Goal: Task Accomplishment & Management: Complete application form

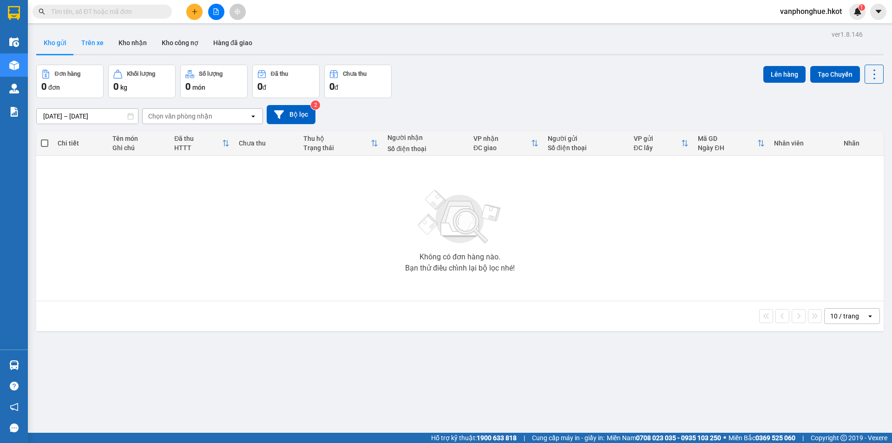
click at [97, 44] on button "Trên xe" at bounding box center [92, 43] width 37 height 22
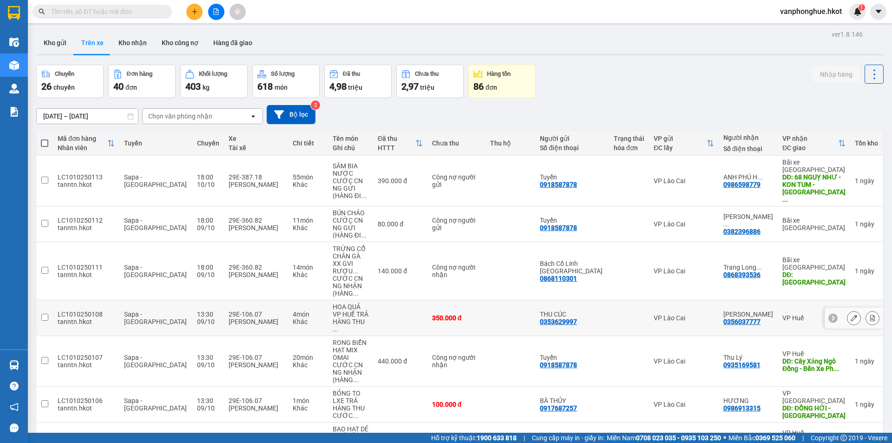
click at [43, 314] on input "checkbox" at bounding box center [44, 317] width 7 height 7
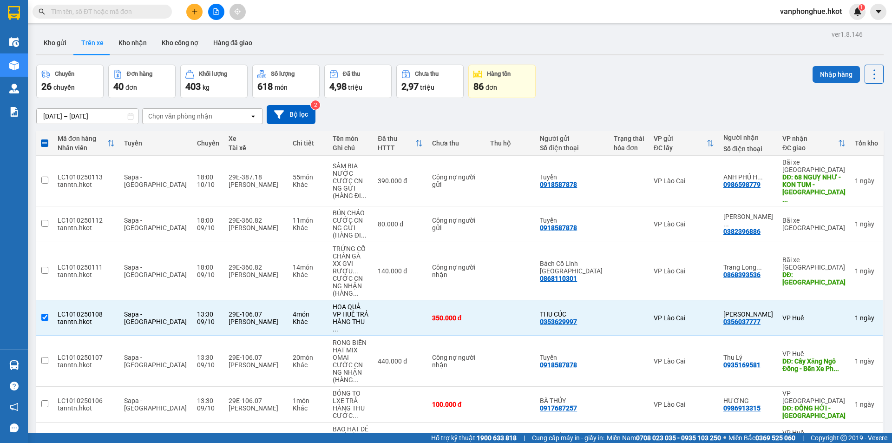
click at [826, 74] on button "Nhập hàng" at bounding box center [836, 74] width 47 height 17
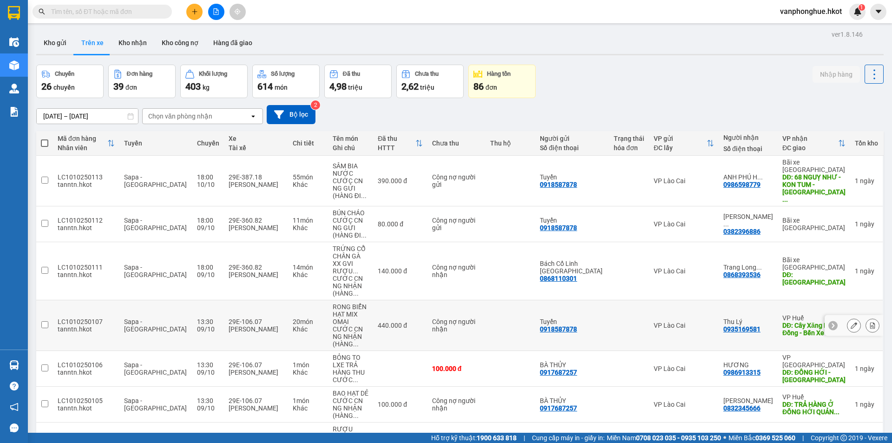
click at [44, 321] on input "checkbox" at bounding box center [44, 324] width 7 height 7
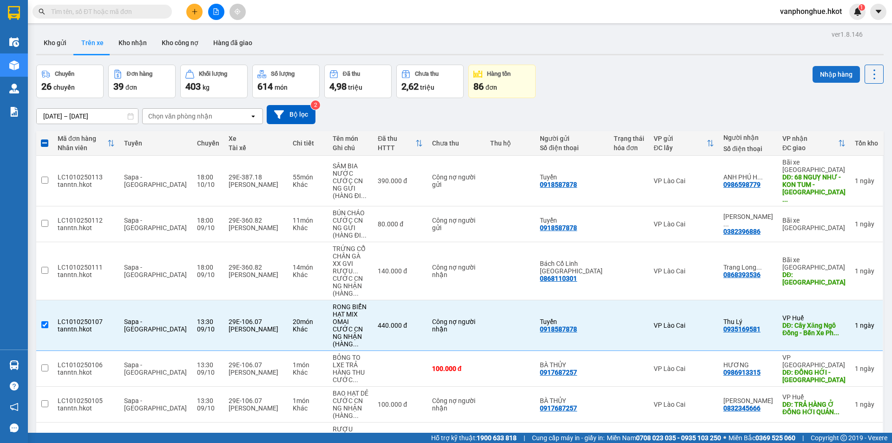
click at [824, 78] on button "Nhập hàng" at bounding box center [836, 74] width 47 height 17
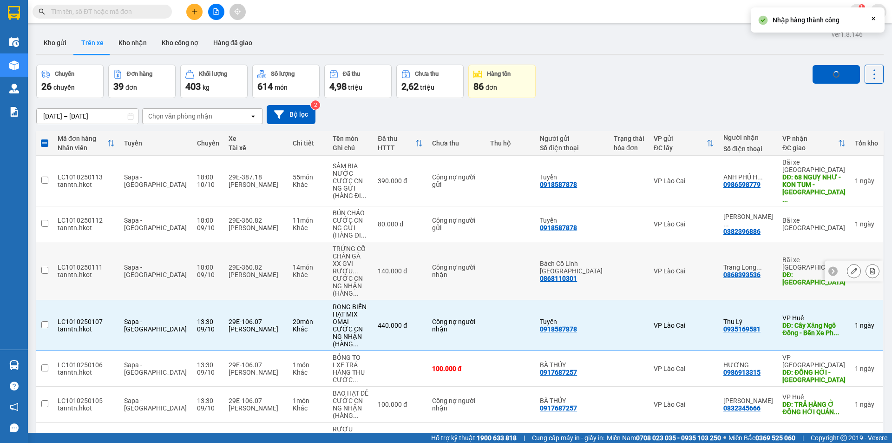
checkbox input "false"
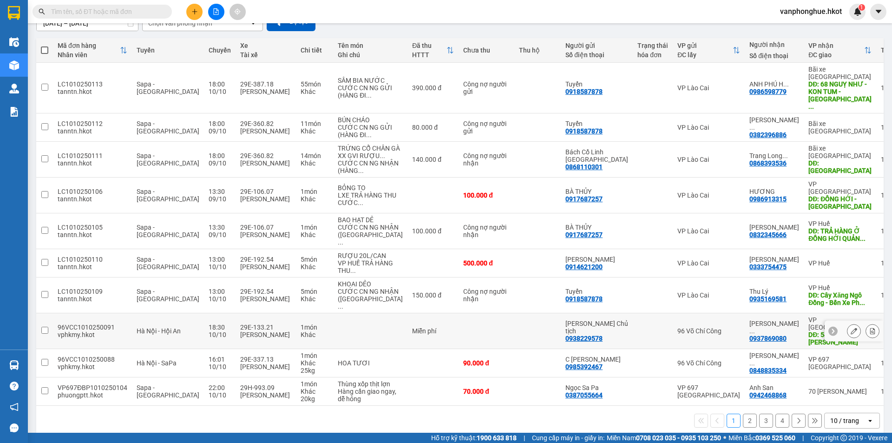
scroll to position [112, 0]
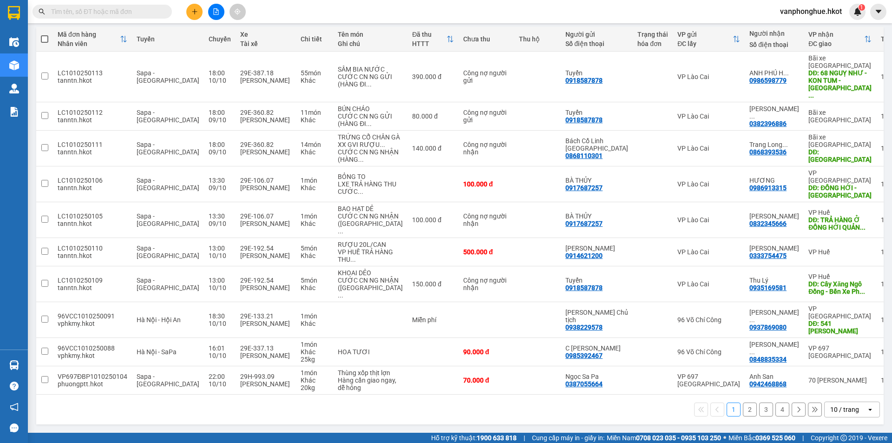
click at [743, 411] on button "2" at bounding box center [750, 409] width 14 height 14
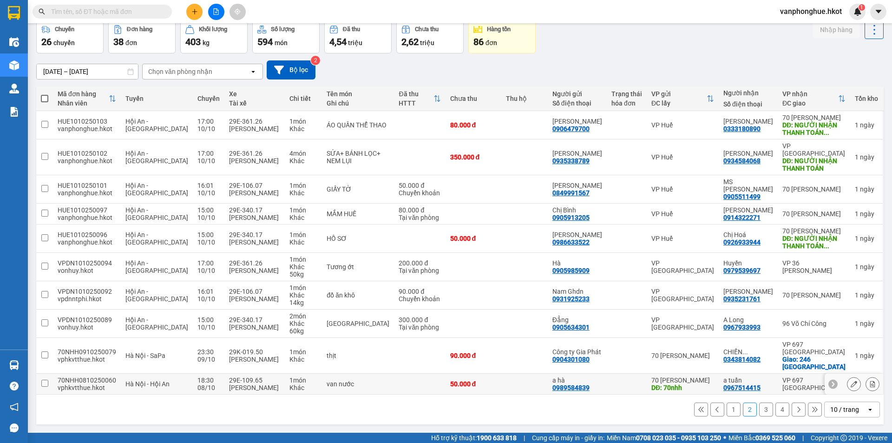
scroll to position [52, 0]
click at [759, 411] on button "3" at bounding box center [766, 409] width 14 height 14
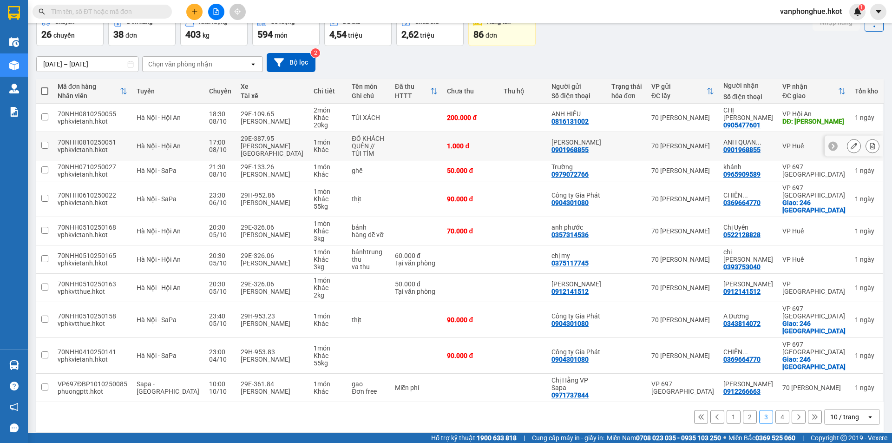
click at [43, 146] on input "checkbox" at bounding box center [44, 145] width 7 height 7
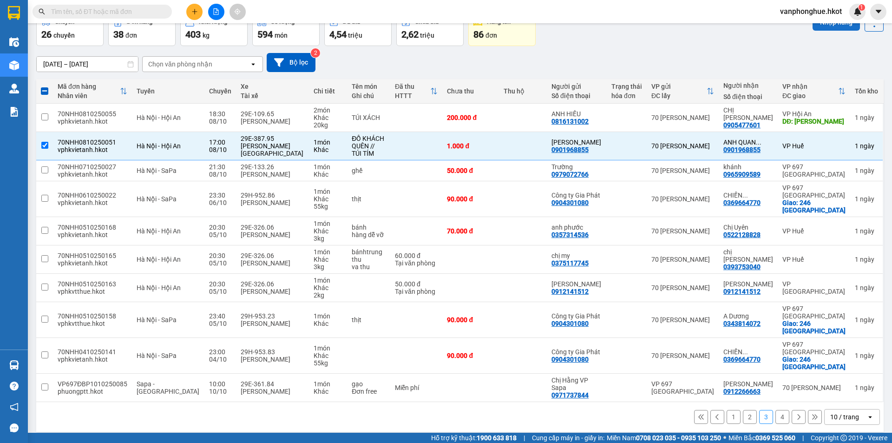
click at [816, 24] on button "Nhập hàng" at bounding box center [836, 22] width 47 height 17
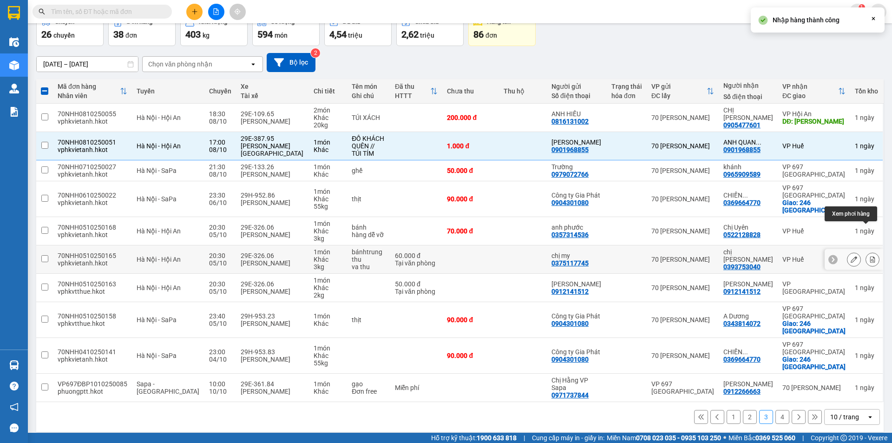
checkbox input "false"
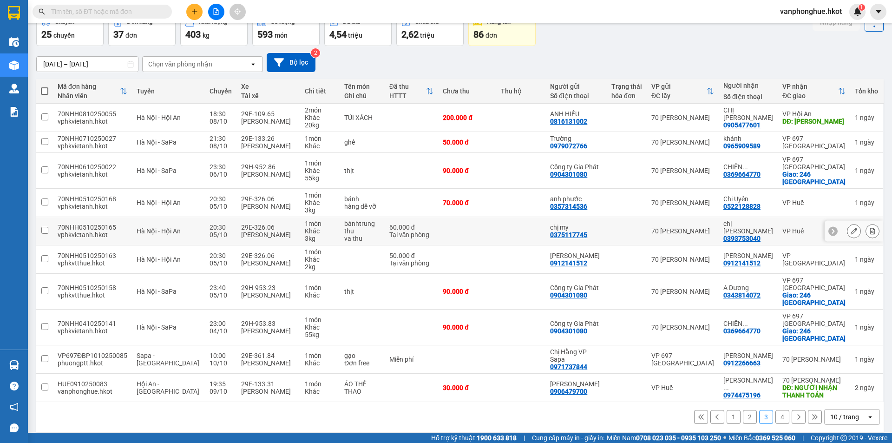
click at [42, 231] on input "checkbox" at bounding box center [44, 230] width 7 height 7
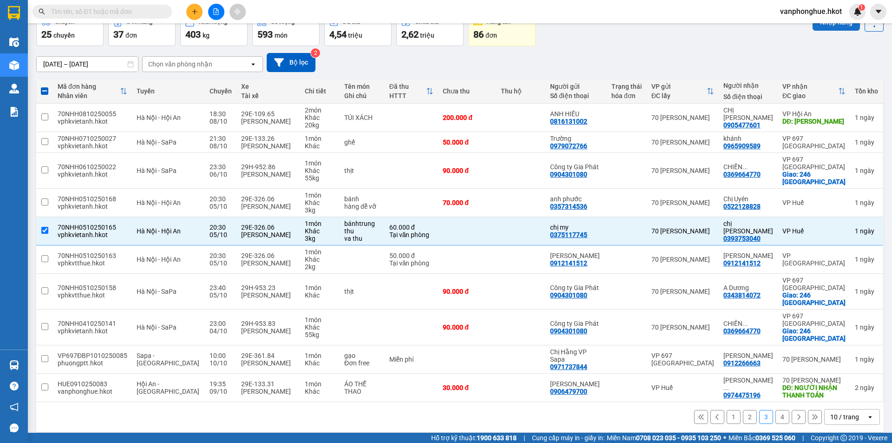
click at [831, 27] on button "Nhập hàng" at bounding box center [836, 22] width 47 height 17
checkbox input "false"
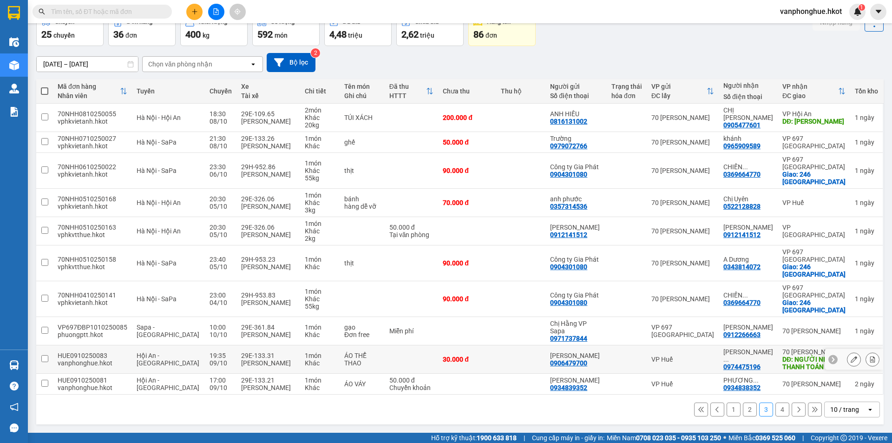
scroll to position [59, 0]
click at [776, 410] on button "4" at bounding box center [783, 409] width 14 height 14
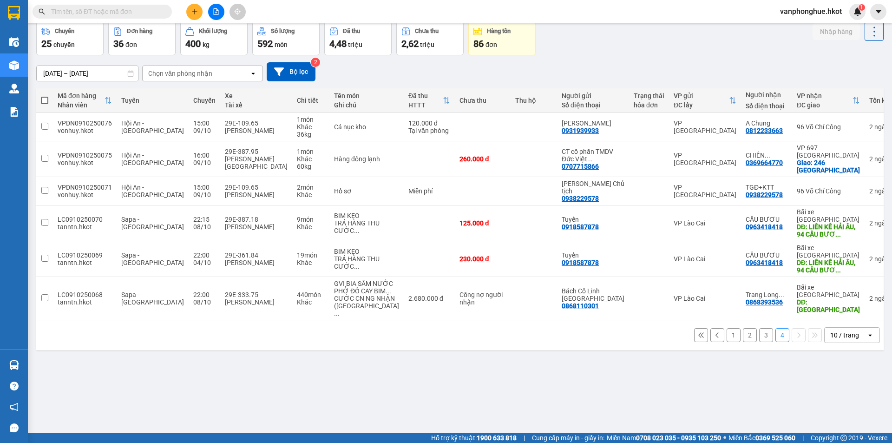
scroll to position [0, 0]
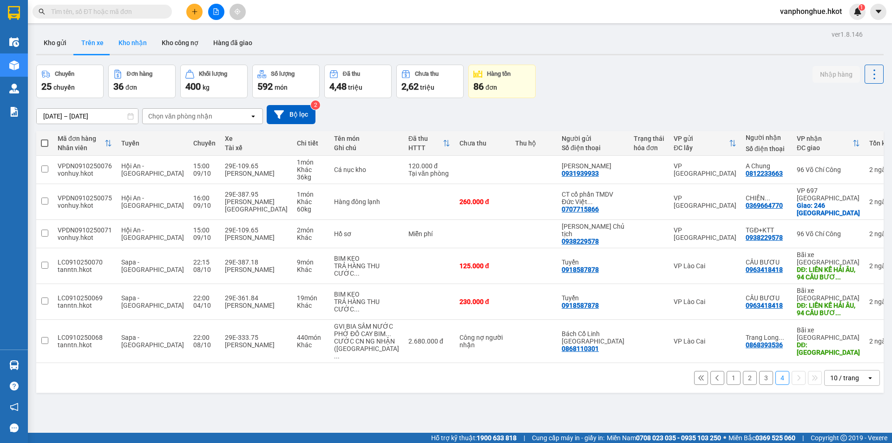
drag, startPoint x: 126, startPoint y: 43, endPoint x: 189, endPoint y: 75, distance: 70.5
click at [127, 43] on button "Kho nhận" at bounding box center [132, 43] width 43 height 22
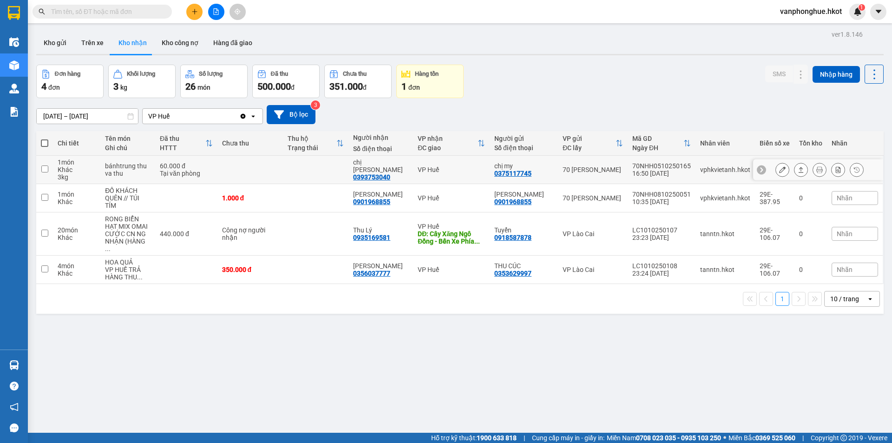
click at [779, 170] on icon at bounding box center [782, 169] width 7 height 7
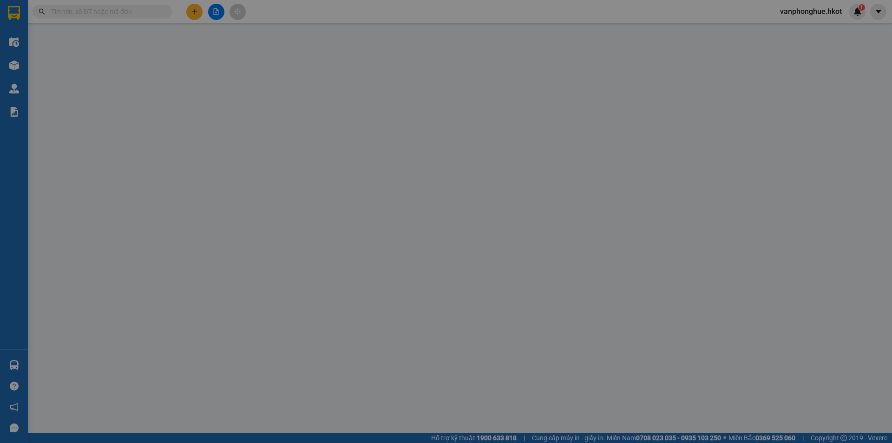
type input "0375117745"
type input "chị my"
type input "0393753040"
type input "chị chi"
type input "0"
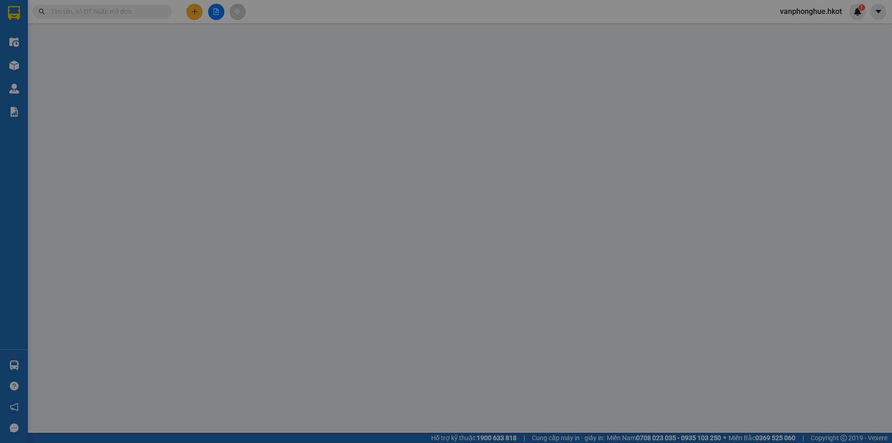
type input "60.000"
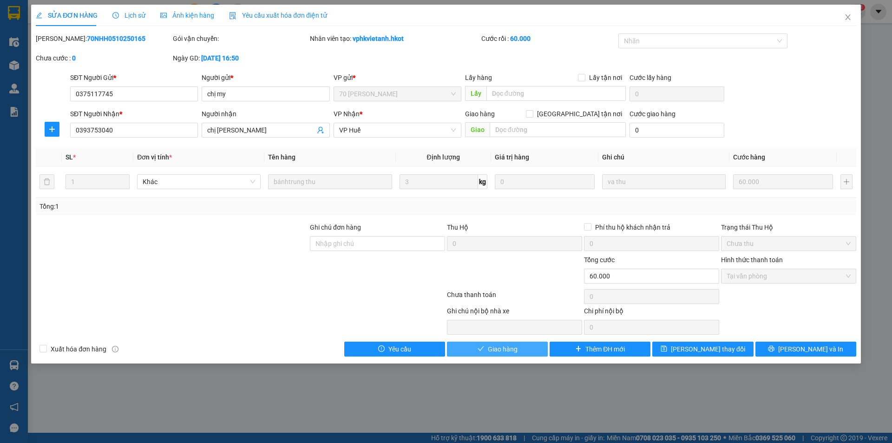
click at [496, 347] on span "Giao hàng" at bounding box center [503, 349] width 30 height 10
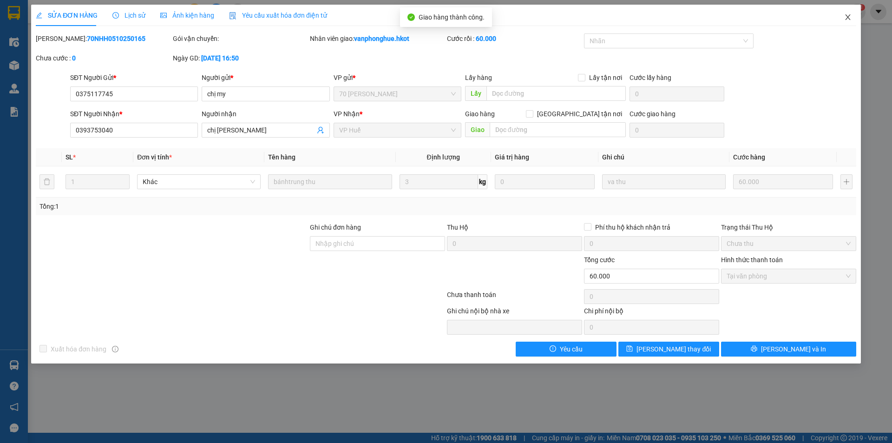
click at [847, 16] on icon "close" at bounding box center [847, 16] width 7 height 7
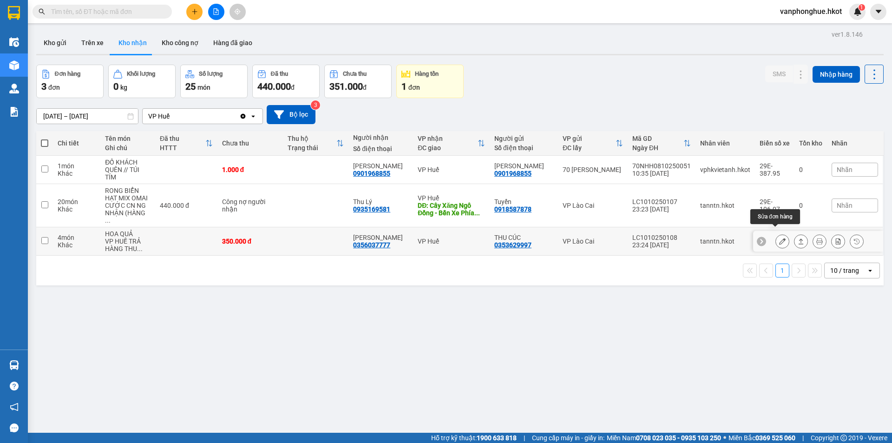
click at [779, 238] on icon at bounding box center [782, 241] width 7 height 7
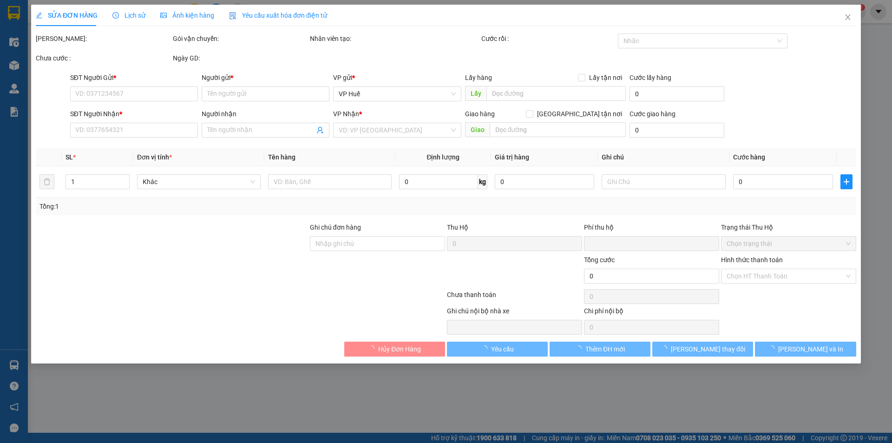
type input "0353629997"
type input "THU CÚC"
type input "0356037777"
type input "THANH THỦY"
type input "0"
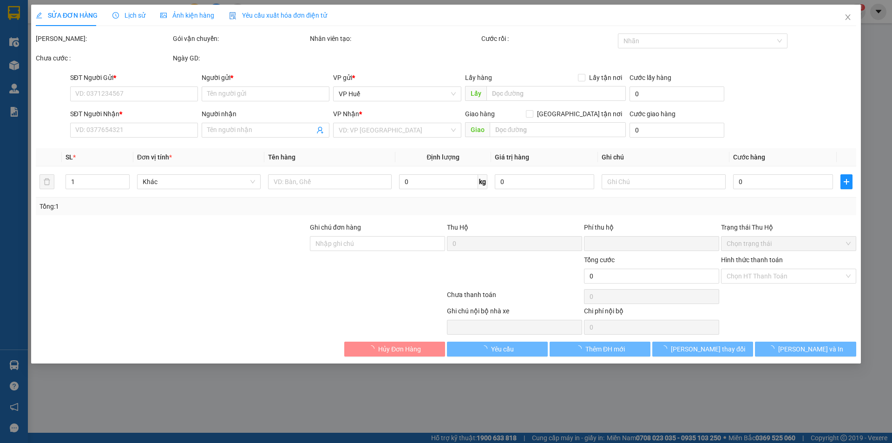
type input "350.000"
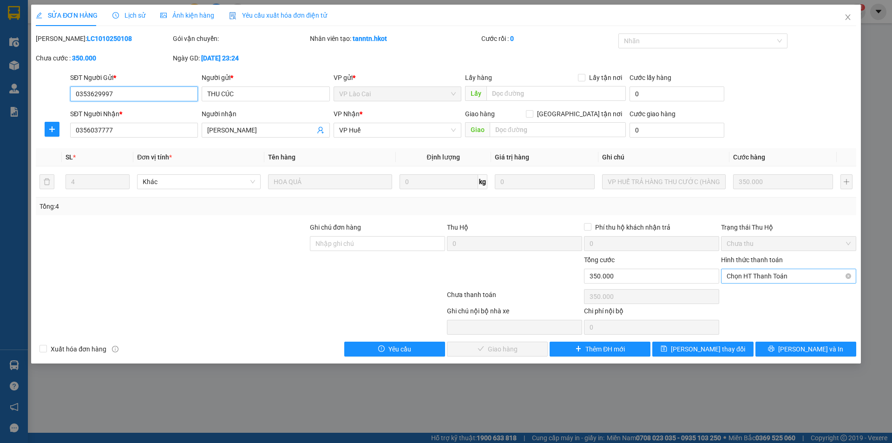
click at [761, 276] on span "Chọn HT Thanh Toán" at bounding box center [789, 276] width 124 height 14
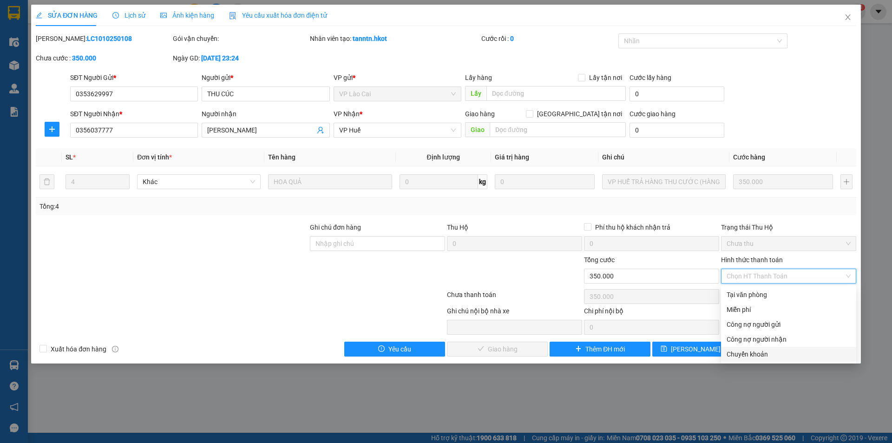
click at [756, 353] on div "Chuyển khoản" at bounding box center [789, 354] width 124 height 10
type input "0"
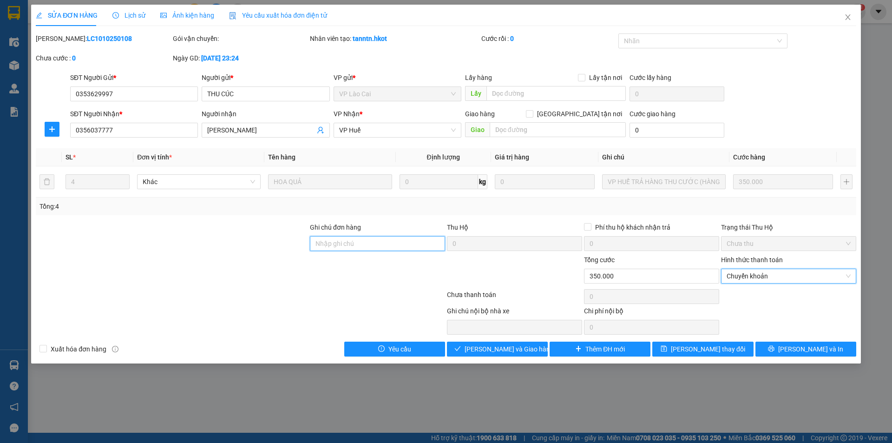
click at [381, 243] on input "Ghi chú đơn hàng" at bounding box center [377, 243] width 135 height 15
type input "Sang đã ck cho cty ngày 11/10"
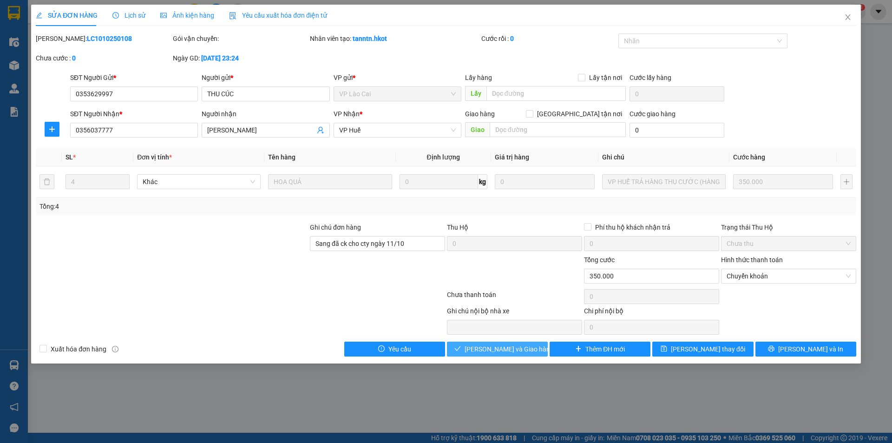
click at [487, 350] on span "Lưu và Giao hàng" at bounding box center [509, 349] width 89 height 10
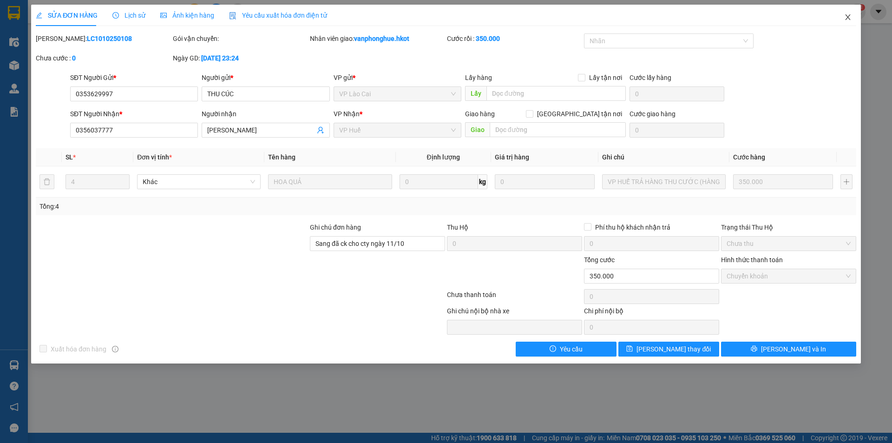
click at [849, 18] on icon "close" at bounding box center [847, 16] width 7 height 7
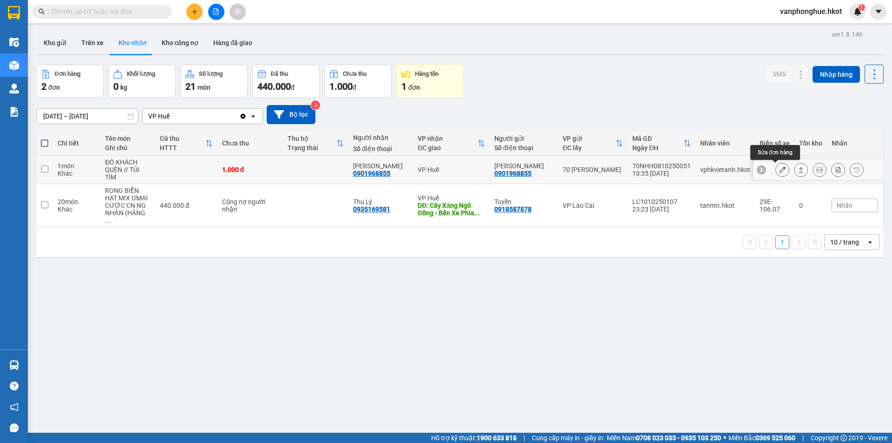
click at [779, 168] on icon at bounding box center [782, 169] width 7 height 7
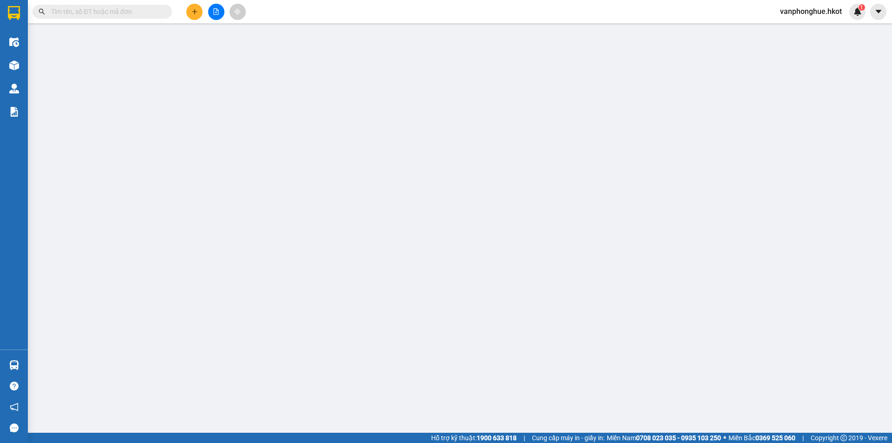
type input "0901968855"
type input "Anh Quan Vũ"
type input "0901968855"
type input "ANH QUAN VŨ"
type input "0"
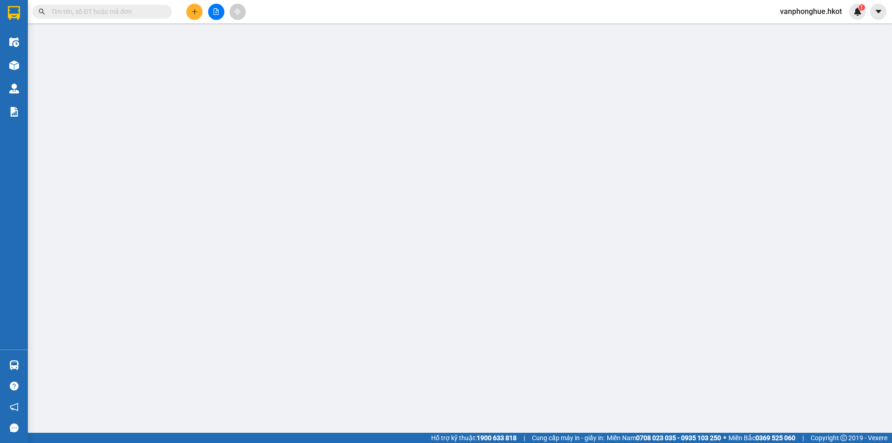
type input "1.000"
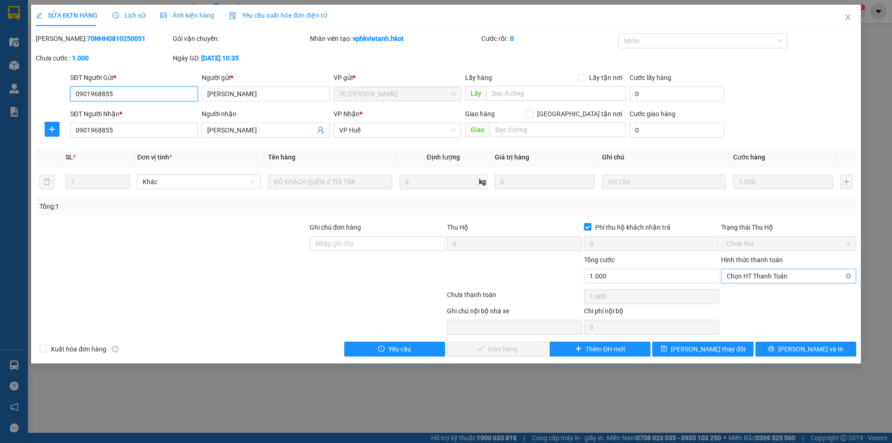
click at [782, 272] on span "Chọn HT Thanh Toán" at bounding box center [789, 276] width 124 height 14
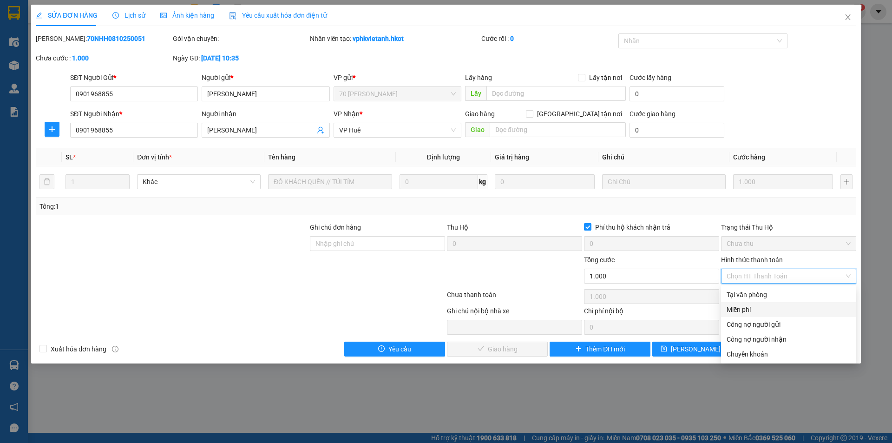
click at [754, 309] on div "Miễn phí" at bounding box center [789, 309] width 124 height 10
type input "0"
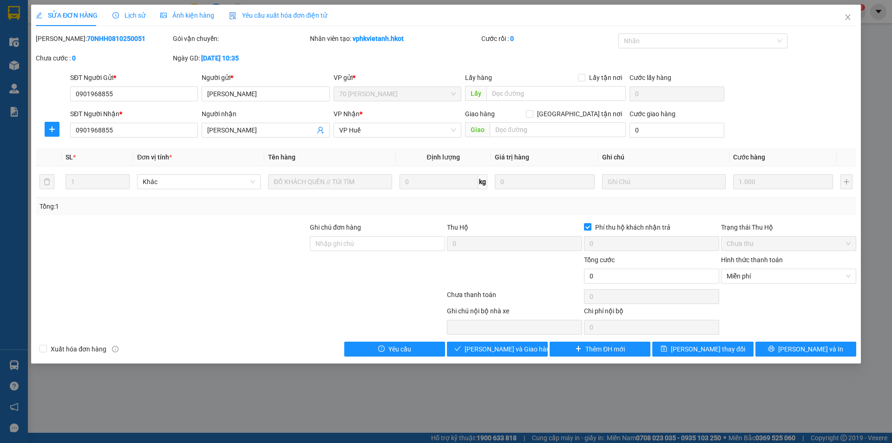
click at [782, 303] on div at bounding box center [788, 296] width 137 height 19
click at [487, 345] on span "Lưu và Giao hàng" at bounding box center [509, 349] width 89 height 10
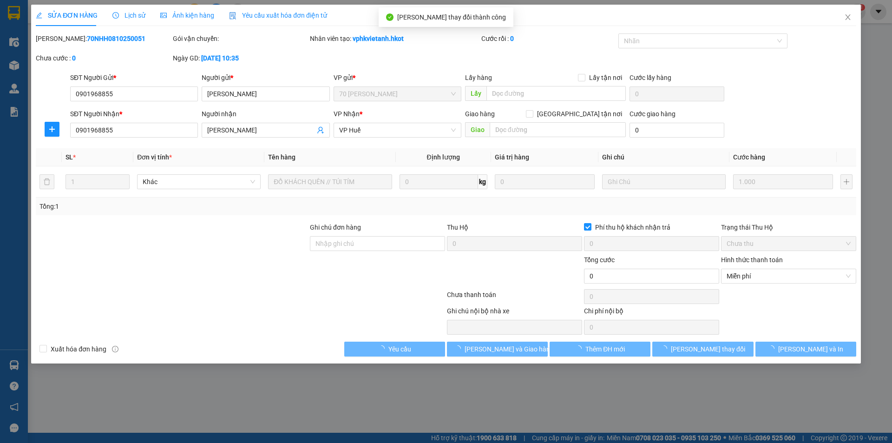
type input "0"
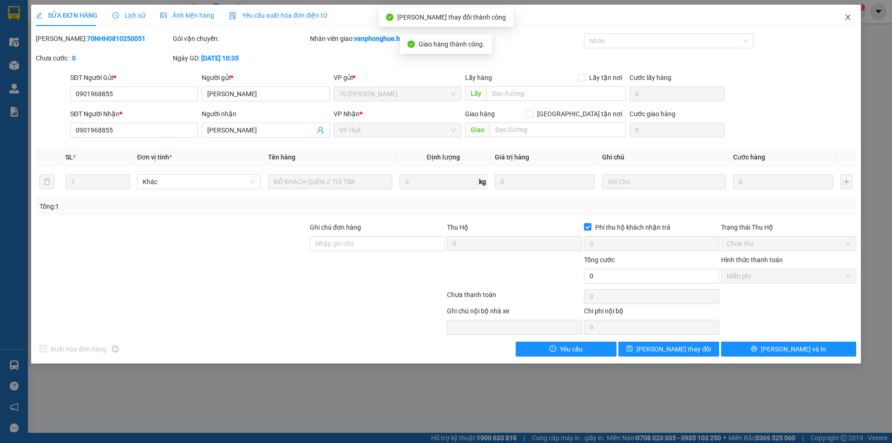
click at [848, 17] on icon "close" at bounding box center [847, 16] width 7 height 7
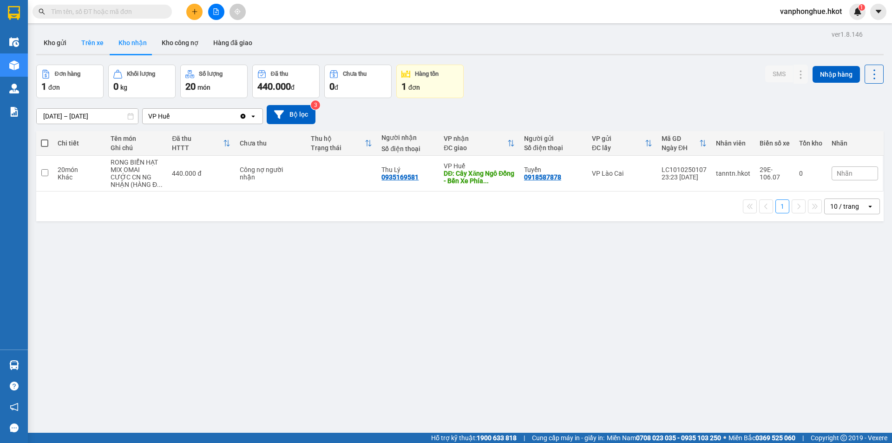
click at [96, 39] on button "Trên xe" at bounding box center [92, 43] width 37 height 22
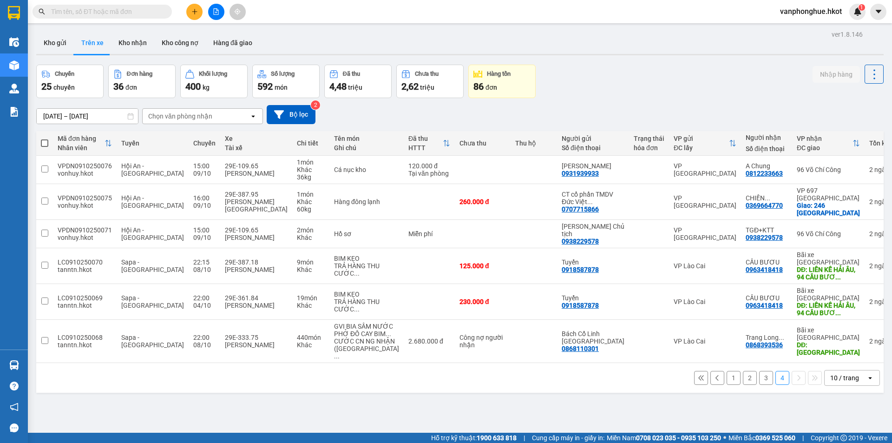
click at [727, 371] on button "1" at bounding box center [734, 378] width 14 height 14
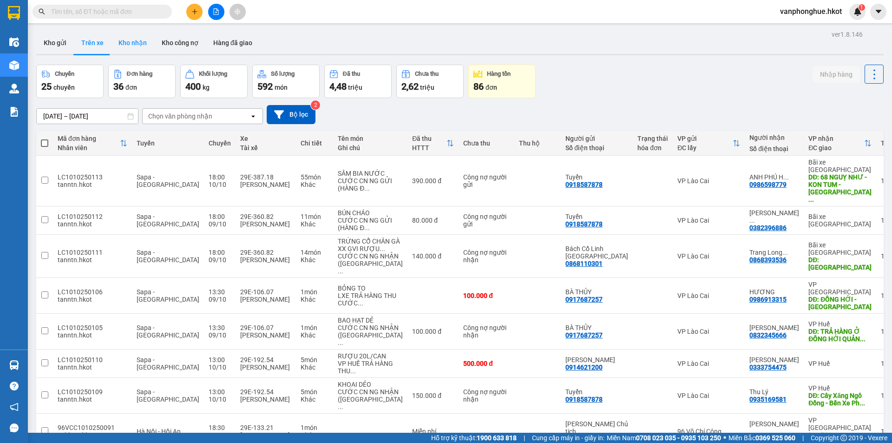
click at [133, 42] on button "Kho nhận" at bounding box center [132, 43] width 43 height 22
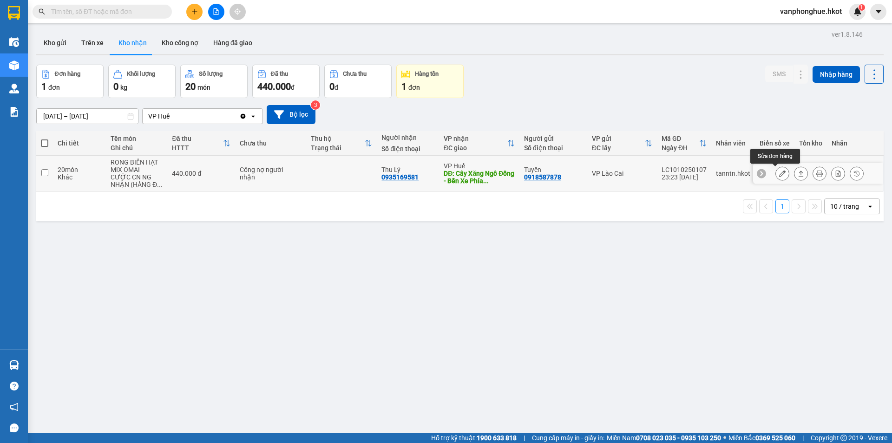
click at [779, 171] on icon at bounding box center [782, 173] width 7 height 7
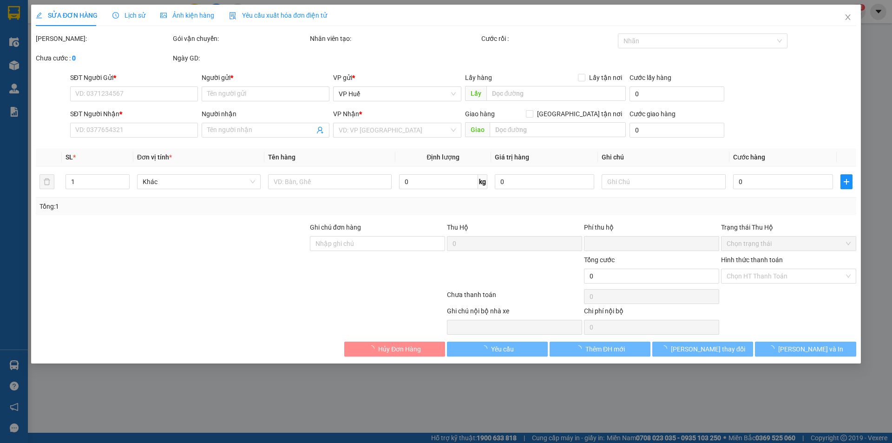
type input "0918587878"
type input "Tuyển"
type input "0935169581"
type input "Thu Lý"
type input "Cây Xăng Ngô Đồng - Bến Xe Phía Bắc Huế"
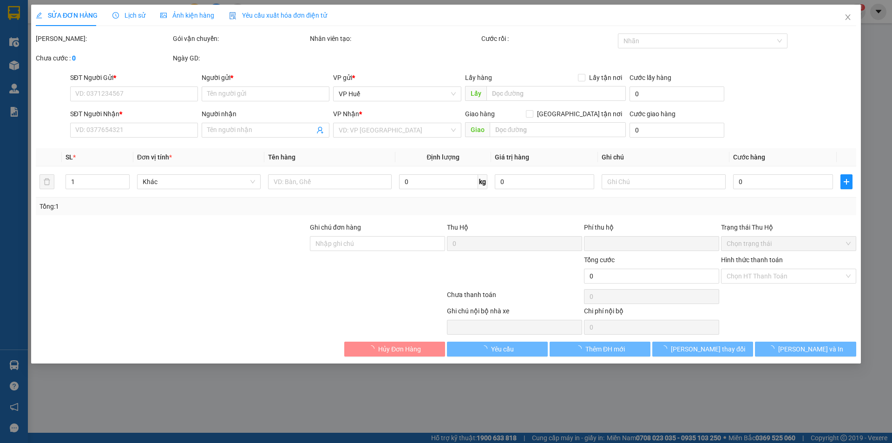
type input "0"
type input "440.000"
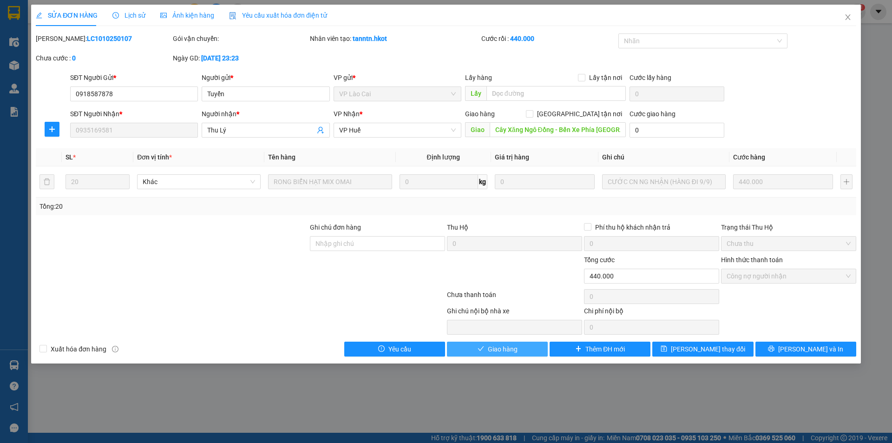
drag, startPoint x: 487, startPoint y: 351, endPoint x: 495, endPoint y: 347, distance: 9.6
click at [487, 351] on button "Giao hàng" at bounding box center [497, 349] width 101 height 15
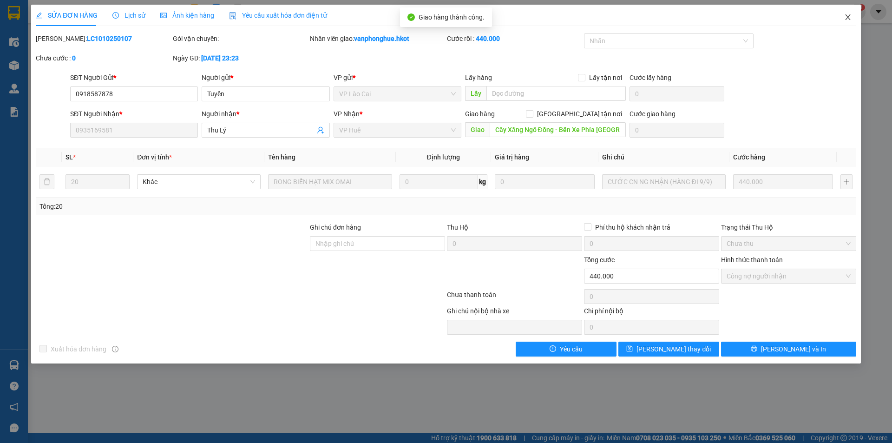
click at [844, 17] on icon "close" at bounding box center [847, 16] width 7 height 7
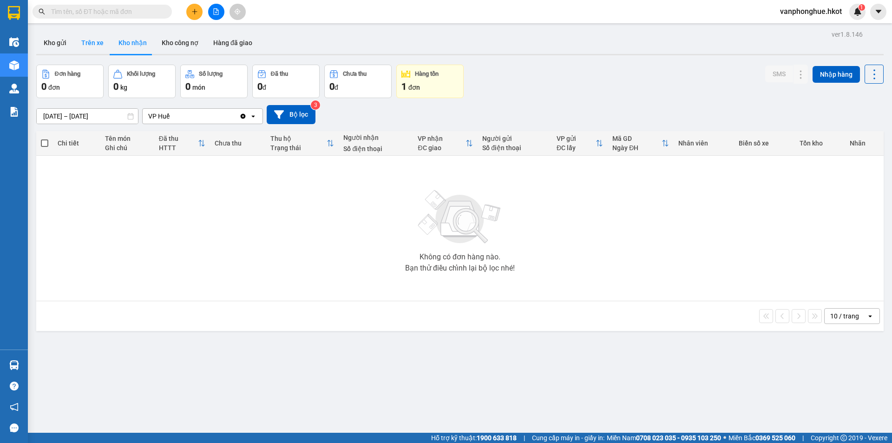
click at [91, 36] on button "Trên xe" at bounding box center [92, 43] width 37 height 22
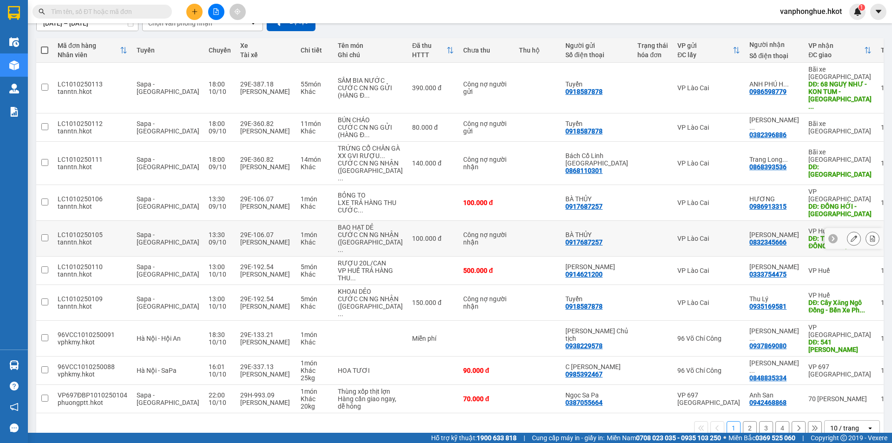
scroll to position [104, 0]
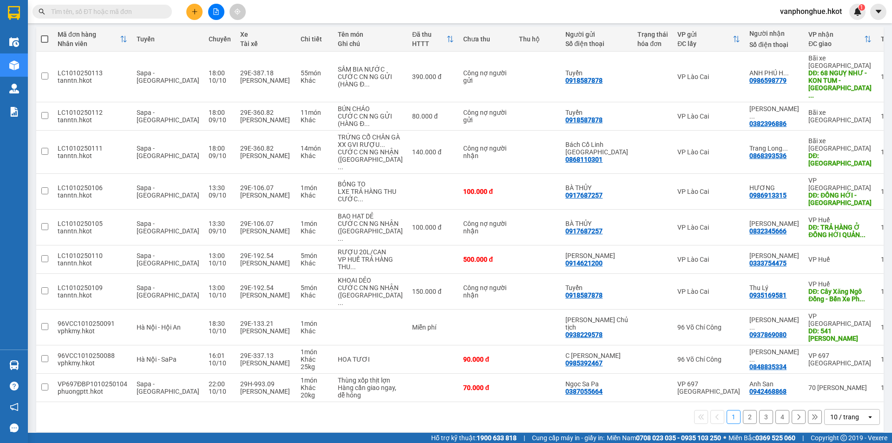
click at [743, 410] on button "2" at bounding box center [750, 417] width 14 height 14
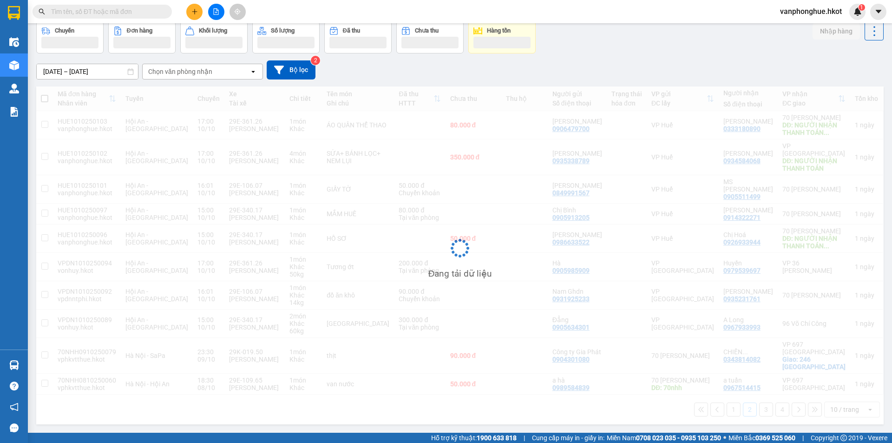
scroll to position [52, 0]
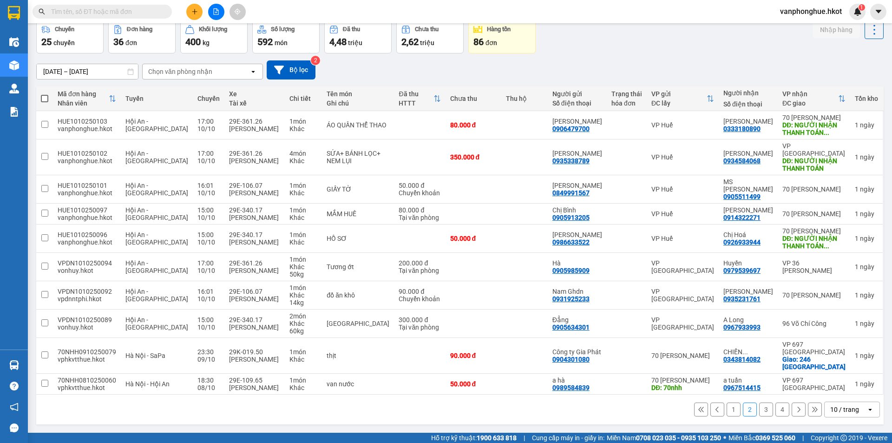
click at [759, 408] on button "3" at bounding box center [766, 409] width 14 height 14
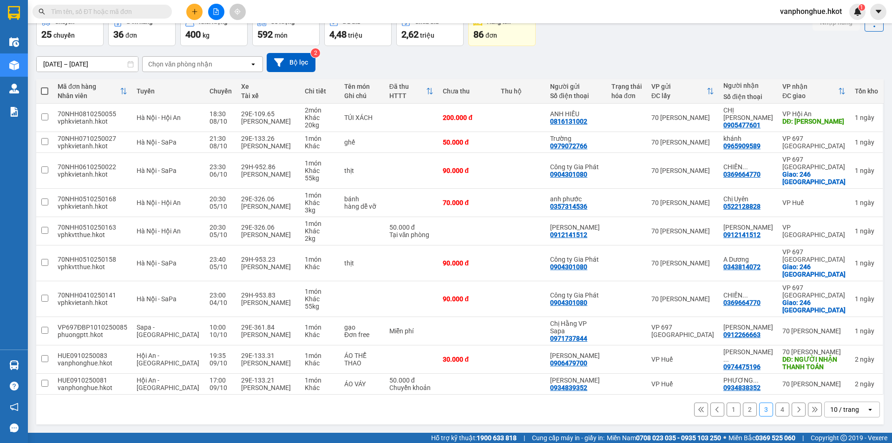
click at [778, 416] on button "4" at bounding box center [783, 409] width 14 height 14
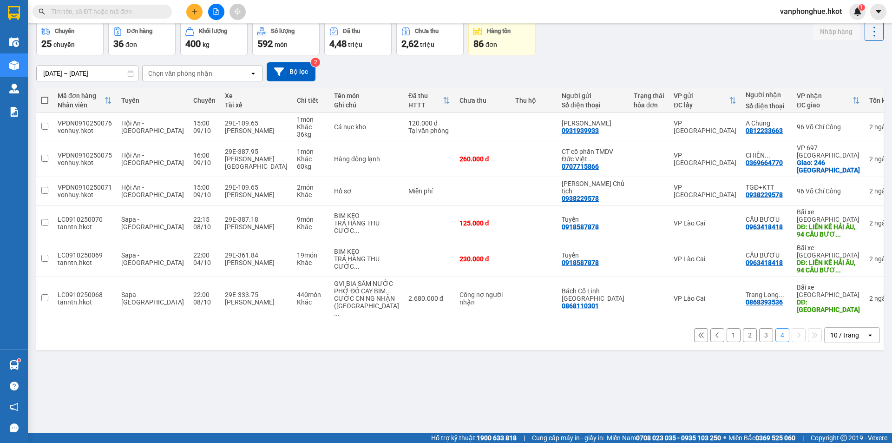
scroll to position [0, 0]
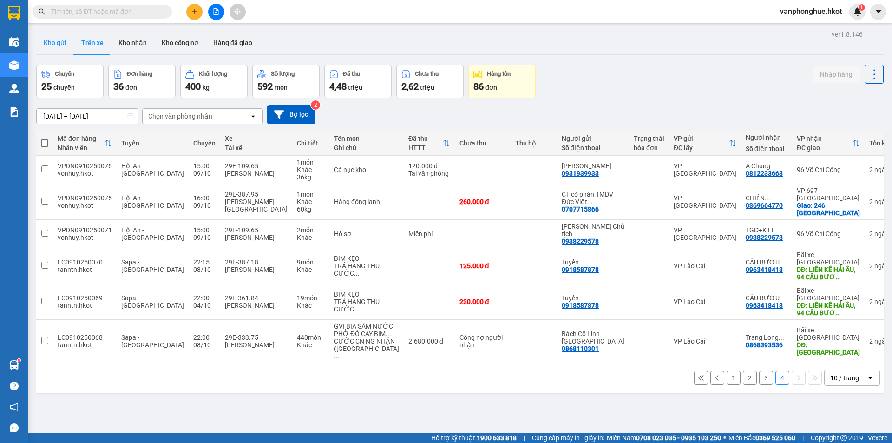
click at [58, 41] on button "Kho gửi" at bounding box center [55, 43] width 38 height 22
